Goal: Information Seeking & Learning: Learn about a topic

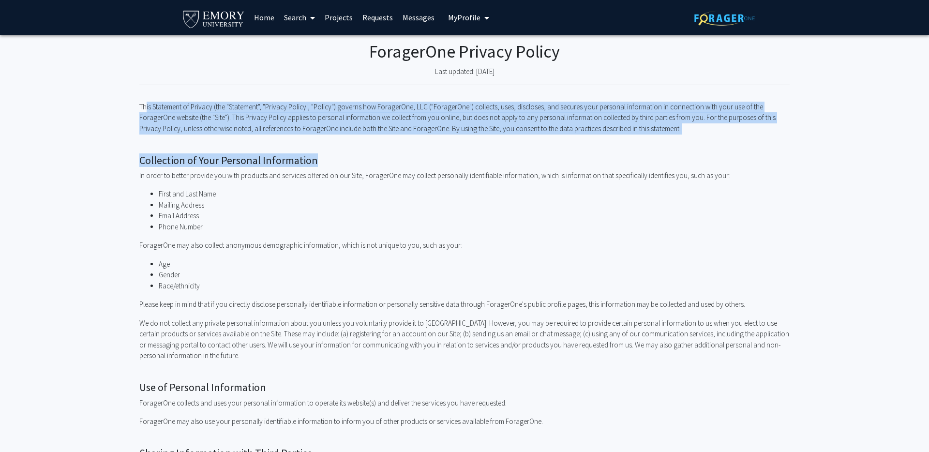
drag, startPoint x: 142, startPoint y: 105, endPoint x: 360, endPoint y: 156, distance: 223.6
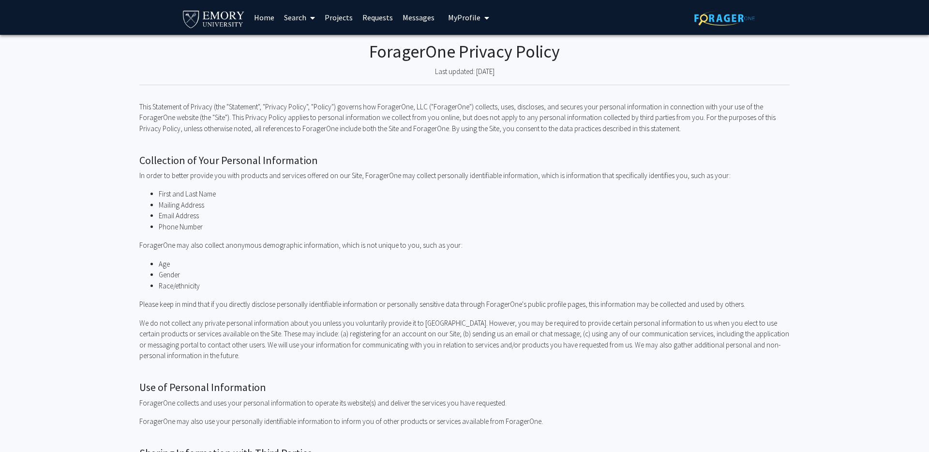
click at [139, 103] on p "This Statement of Privacy (the "Statement", "Privacy Policy", "Policy") governs…" at bounding box center [464, 118] width 650 height 33
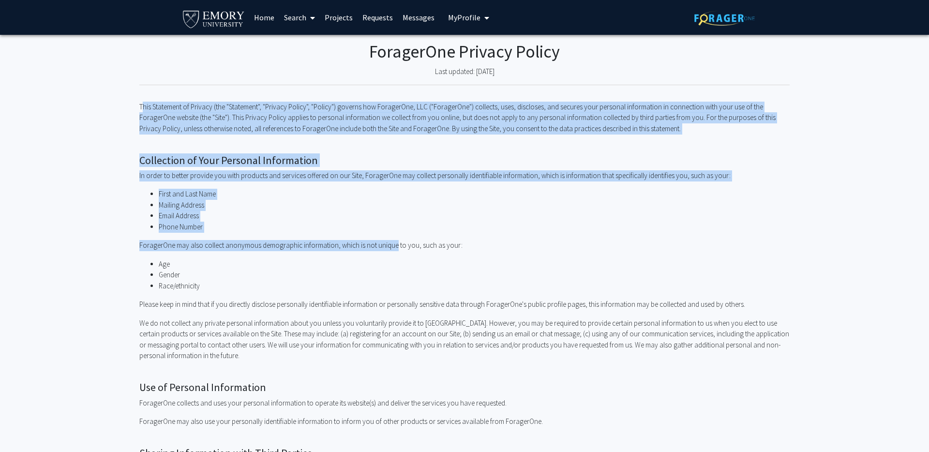
drag, startPoint x: 139, startPoint y: 103, endPoint x: 393, endPoint y: 246, distance: 291.1
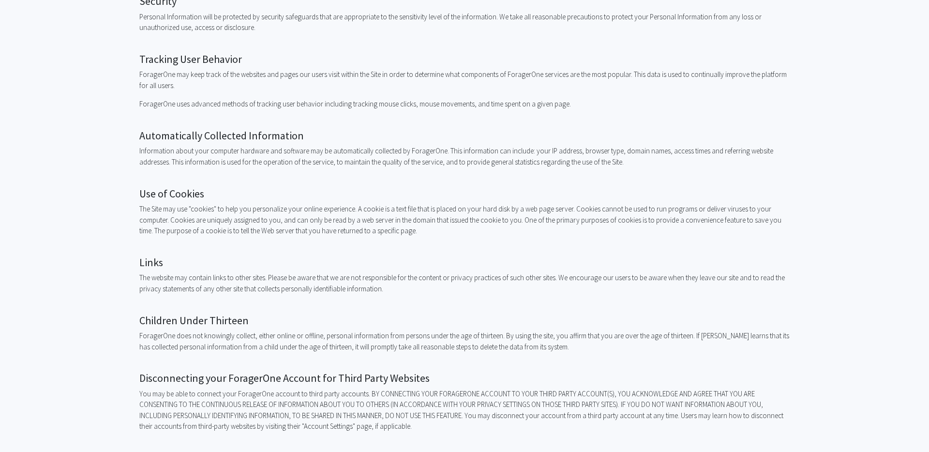
scroll to position [853, 0]
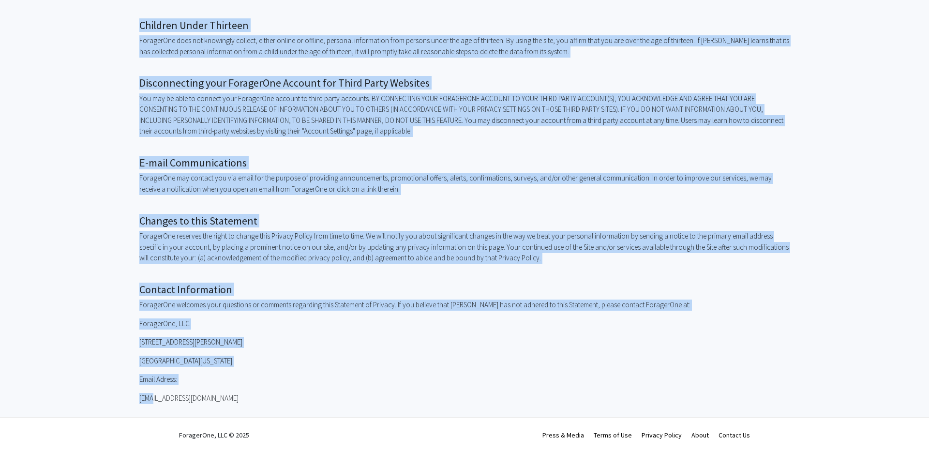
click at [213, 398] on p "[EMAIL_ADDRESS][DOMAIN_NAME]" at bounding box center [464, 398] width 650 height 11
copy div "This Statement of Privacy (the "Statement", "Privacy Policy", "Policy") governs…"
click at [346, 133] on p "You may be able to connect your ForagerOne account to third party accounts. BY …" at bounding box center [464, 115] width 650 height 44
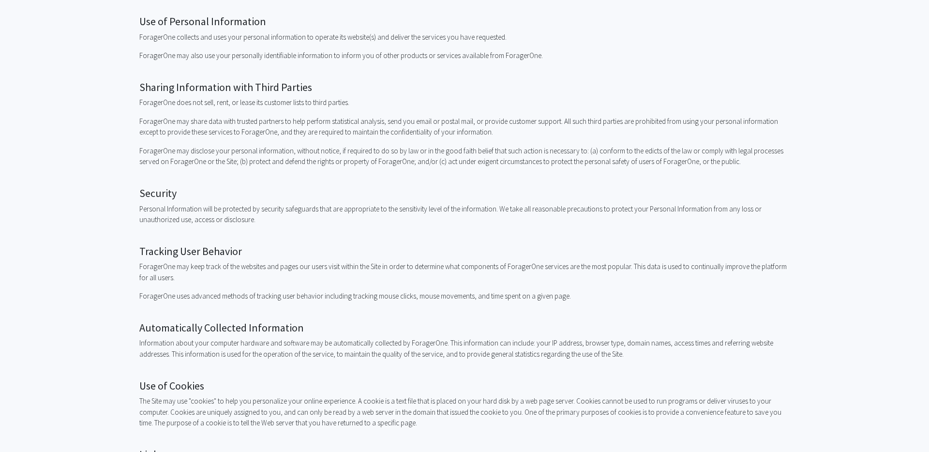
scroll to position [652, 0]
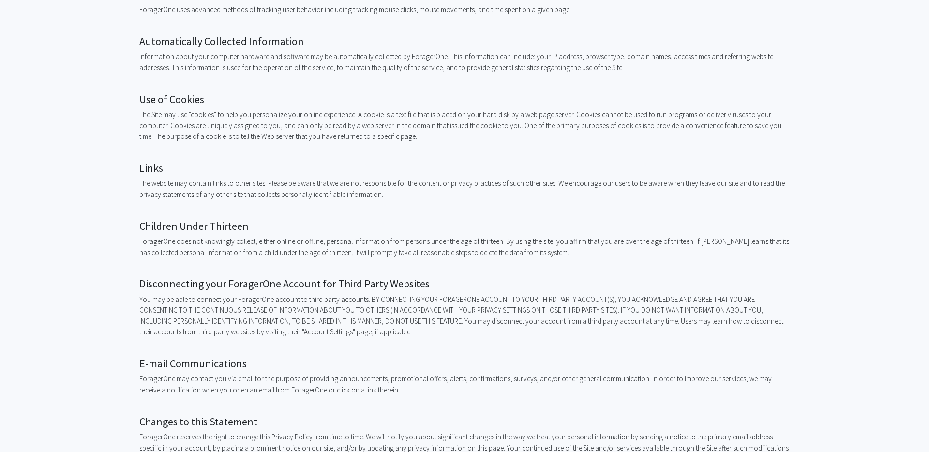
click at [233, 40] on h2 "Automatically Collected Information" at bounding box center [464, 41] width 650 height 13
